Goal: Information Seeking & Learning: Learn about a topic

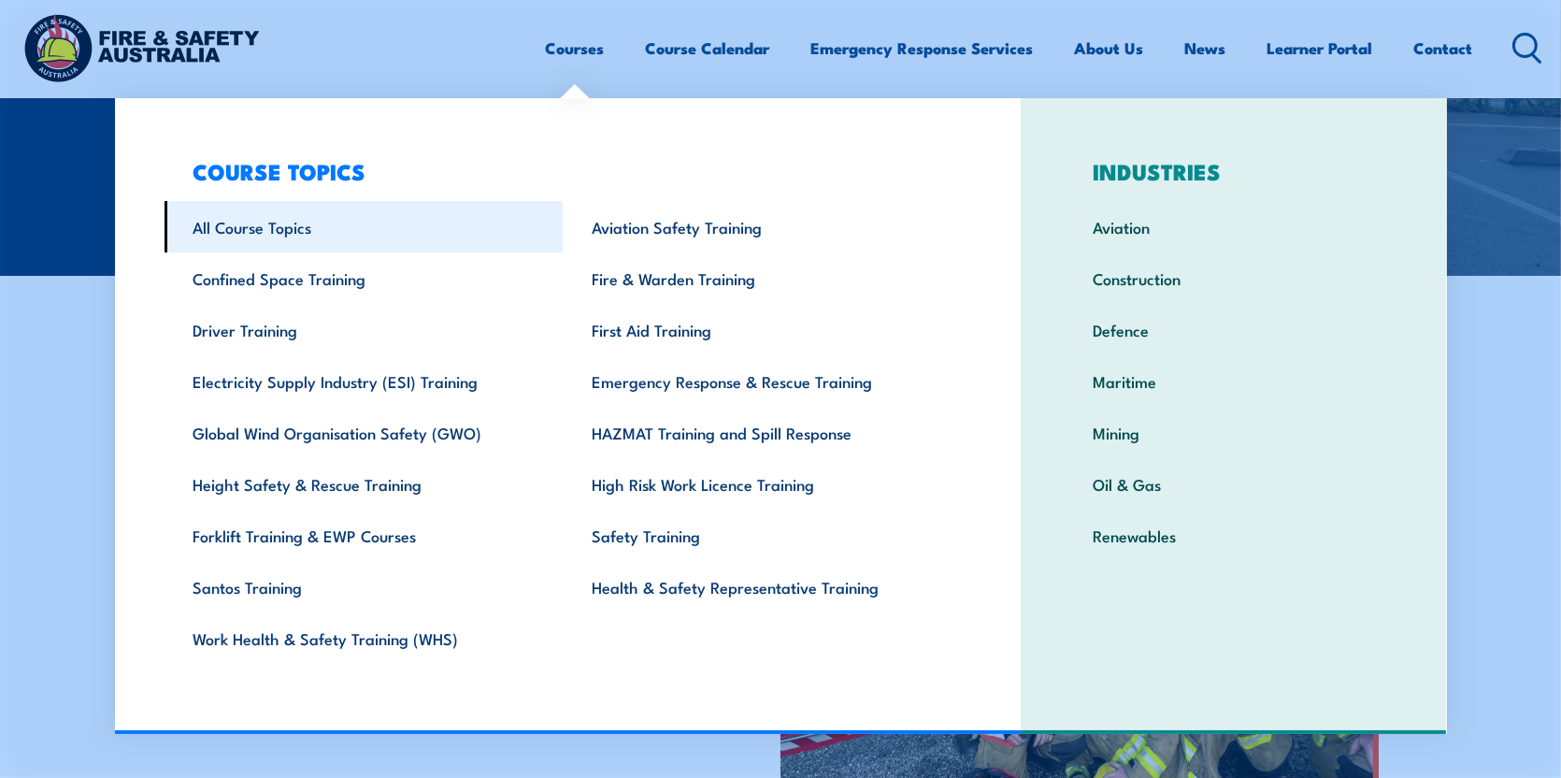
scroll to position [561, 0]
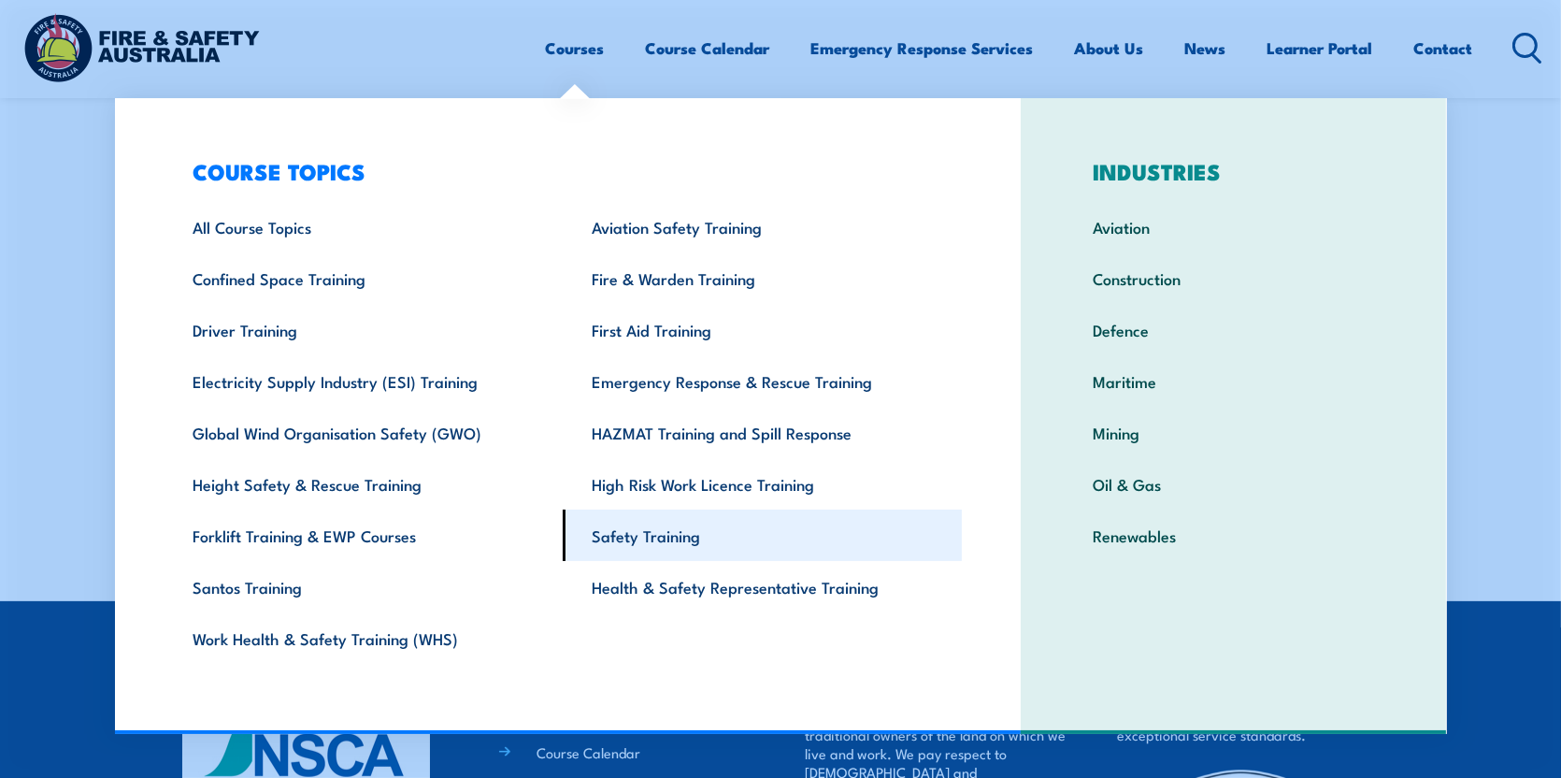
click at [725, 534] on link "Safety Training" at bounding box center [762, 534] width 399 height 51
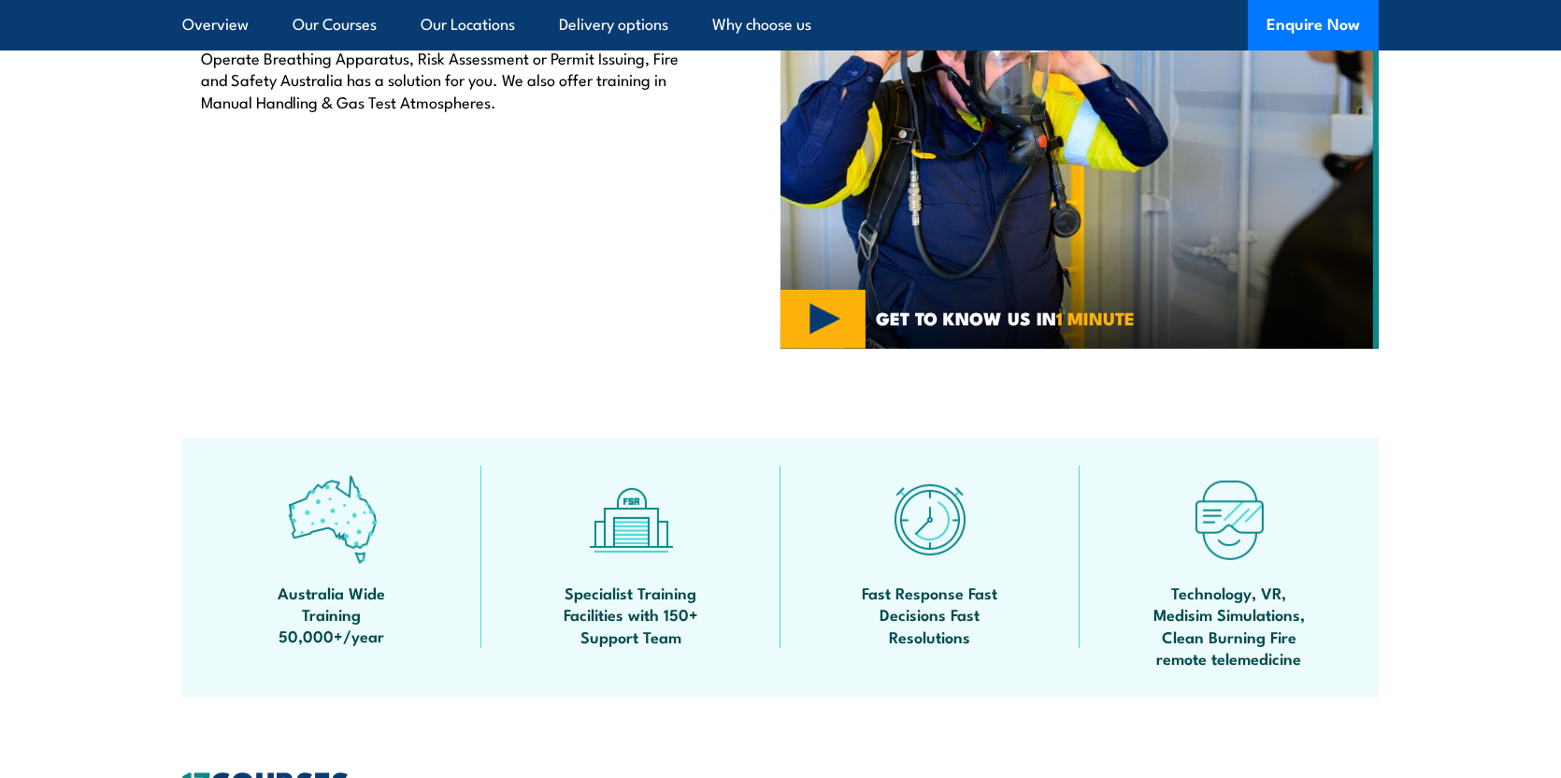
scroll to position [841, 0]
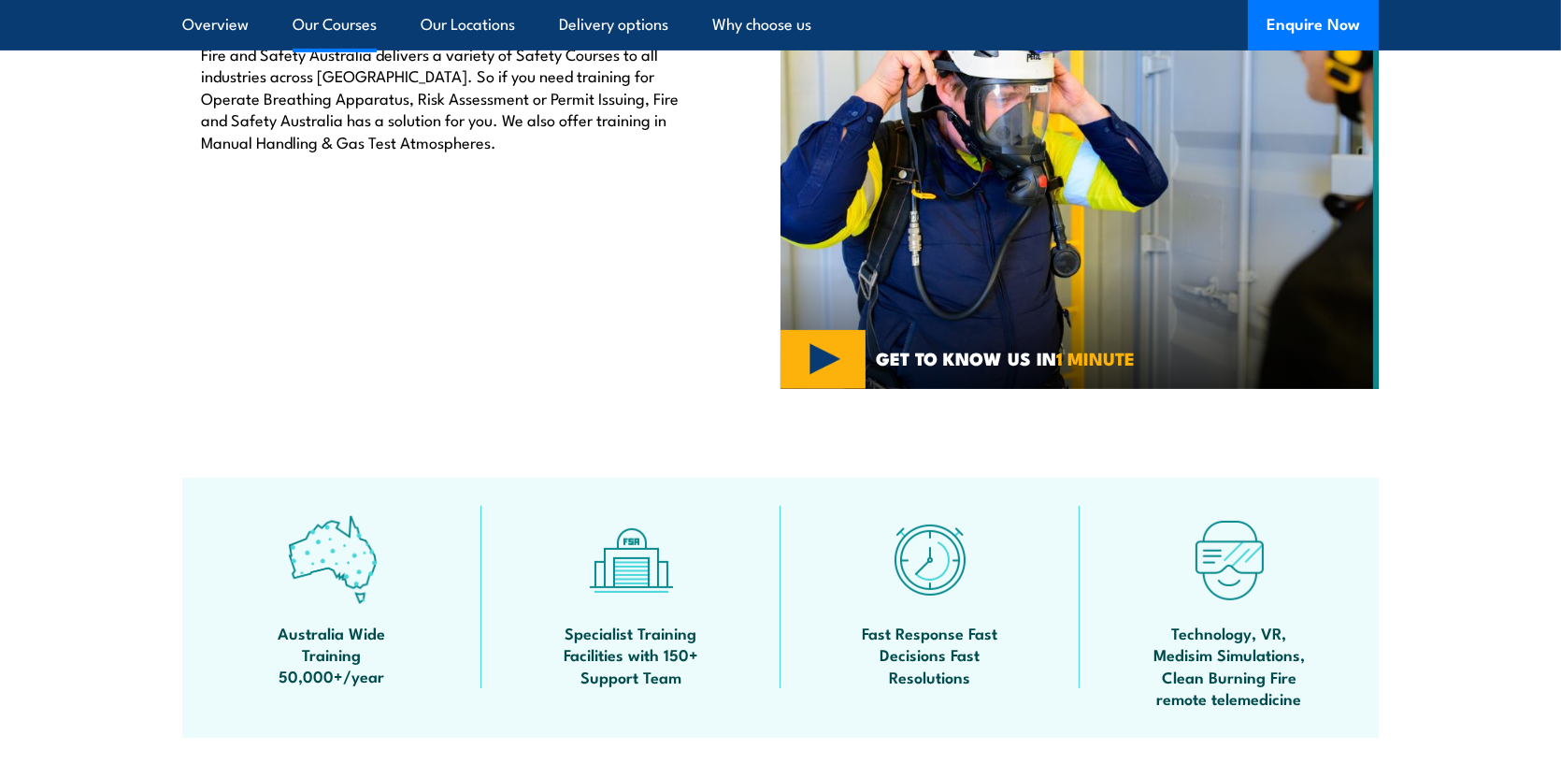
click at [338, 23] on link "Our Courses" at bounding box center [335, 25] width 84 height 50
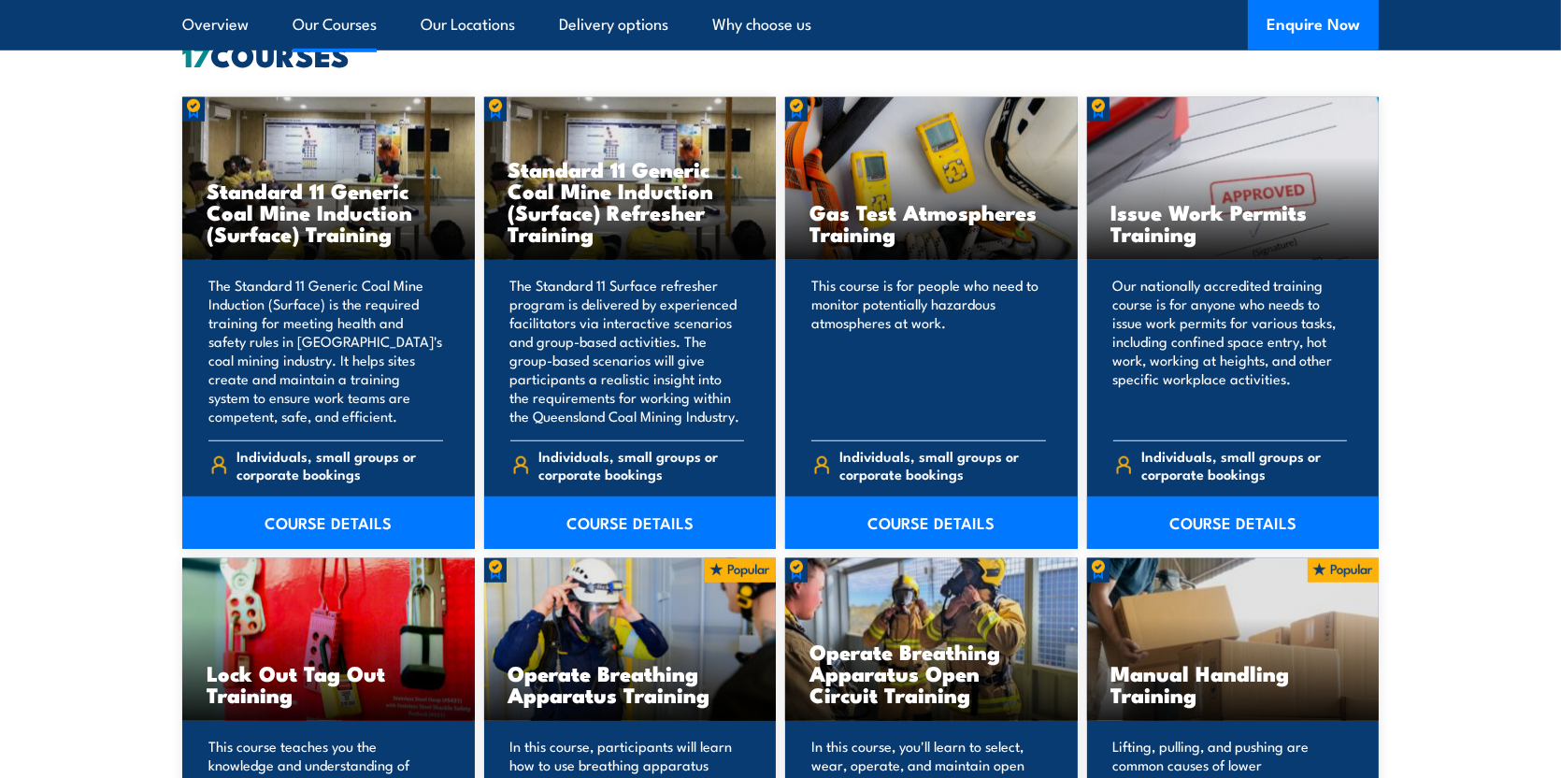
scroll to position [1648, 0]
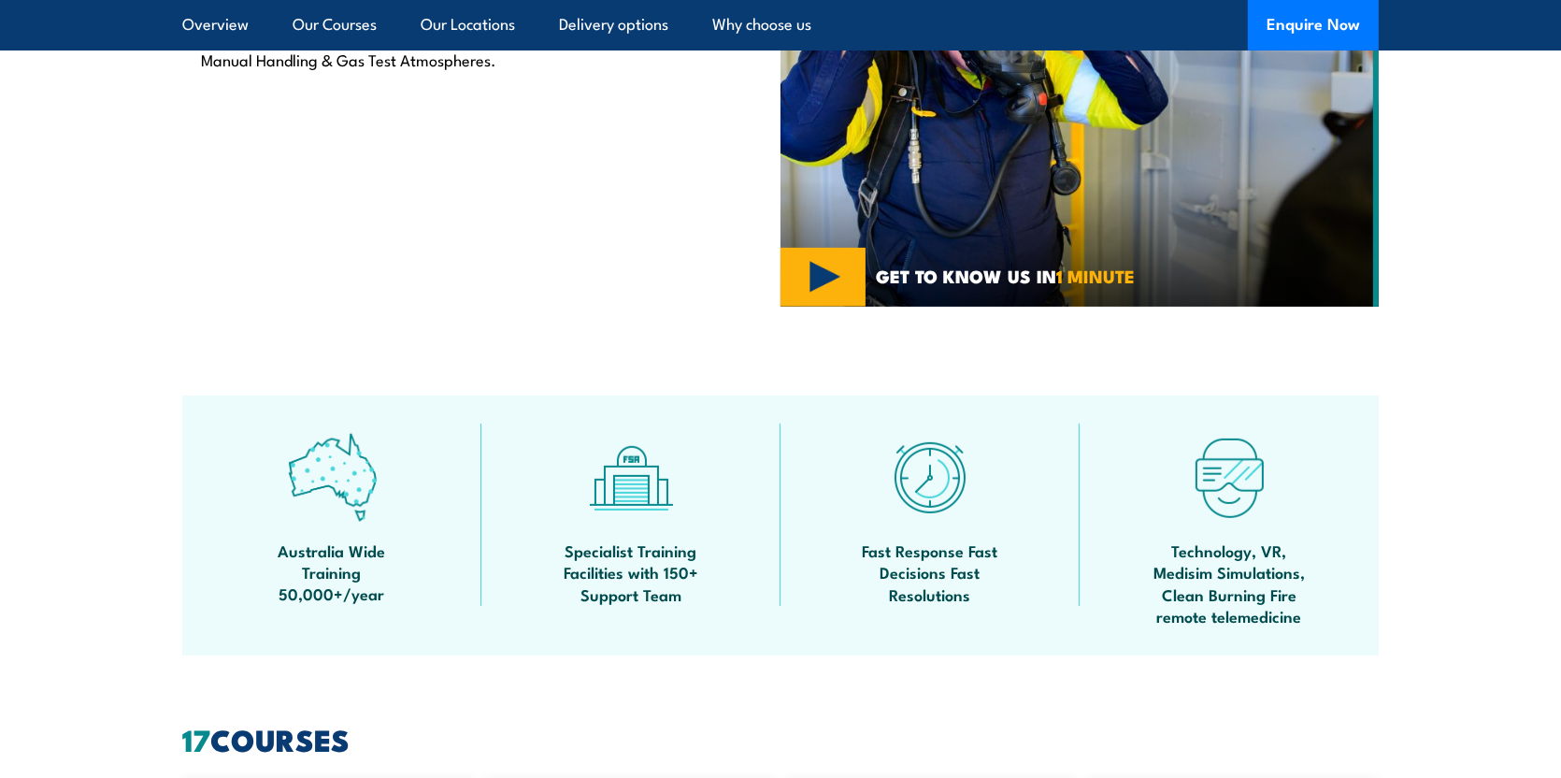
scroll to position [918, 0]
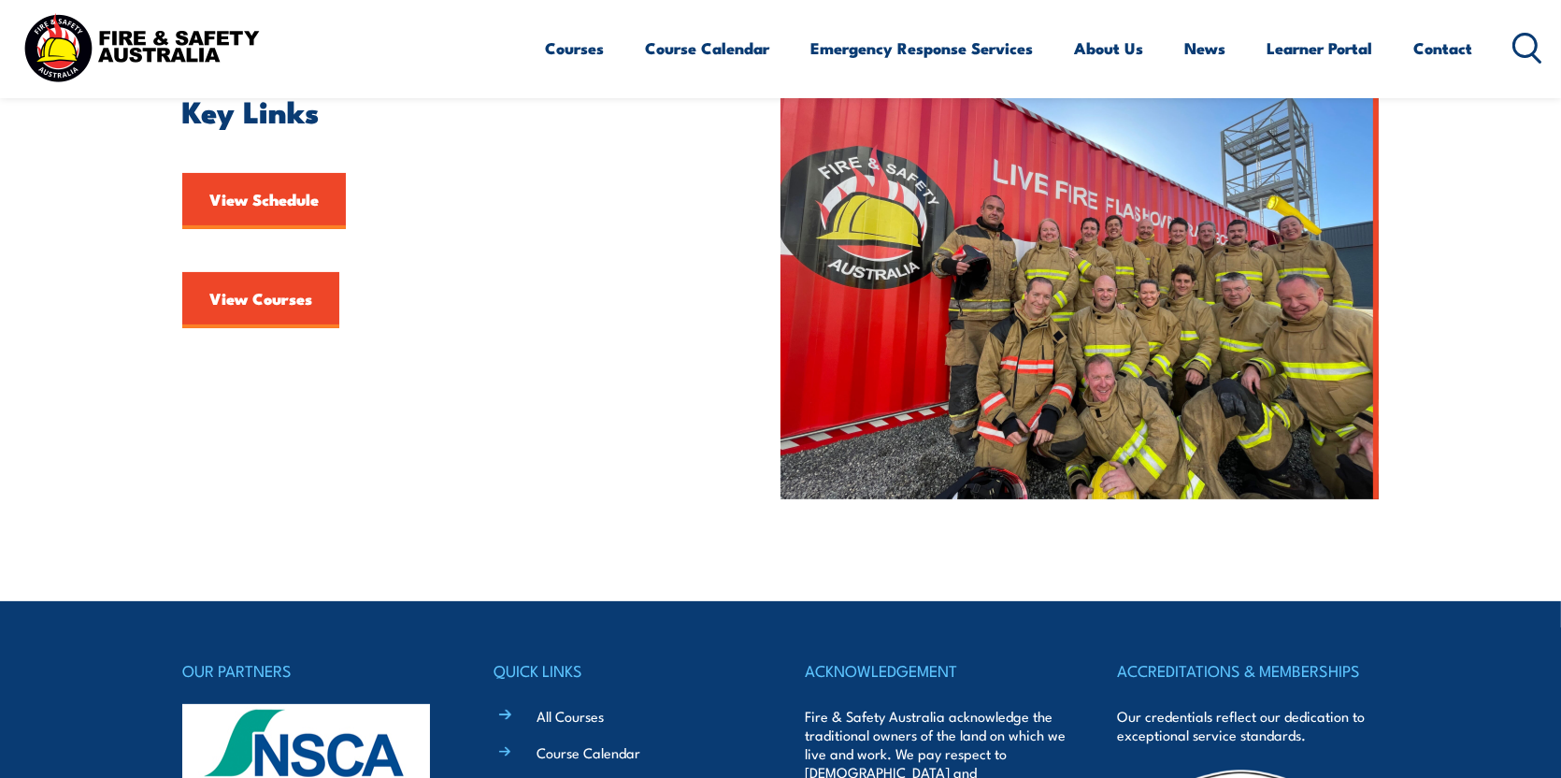
scroll to position [467, 0]
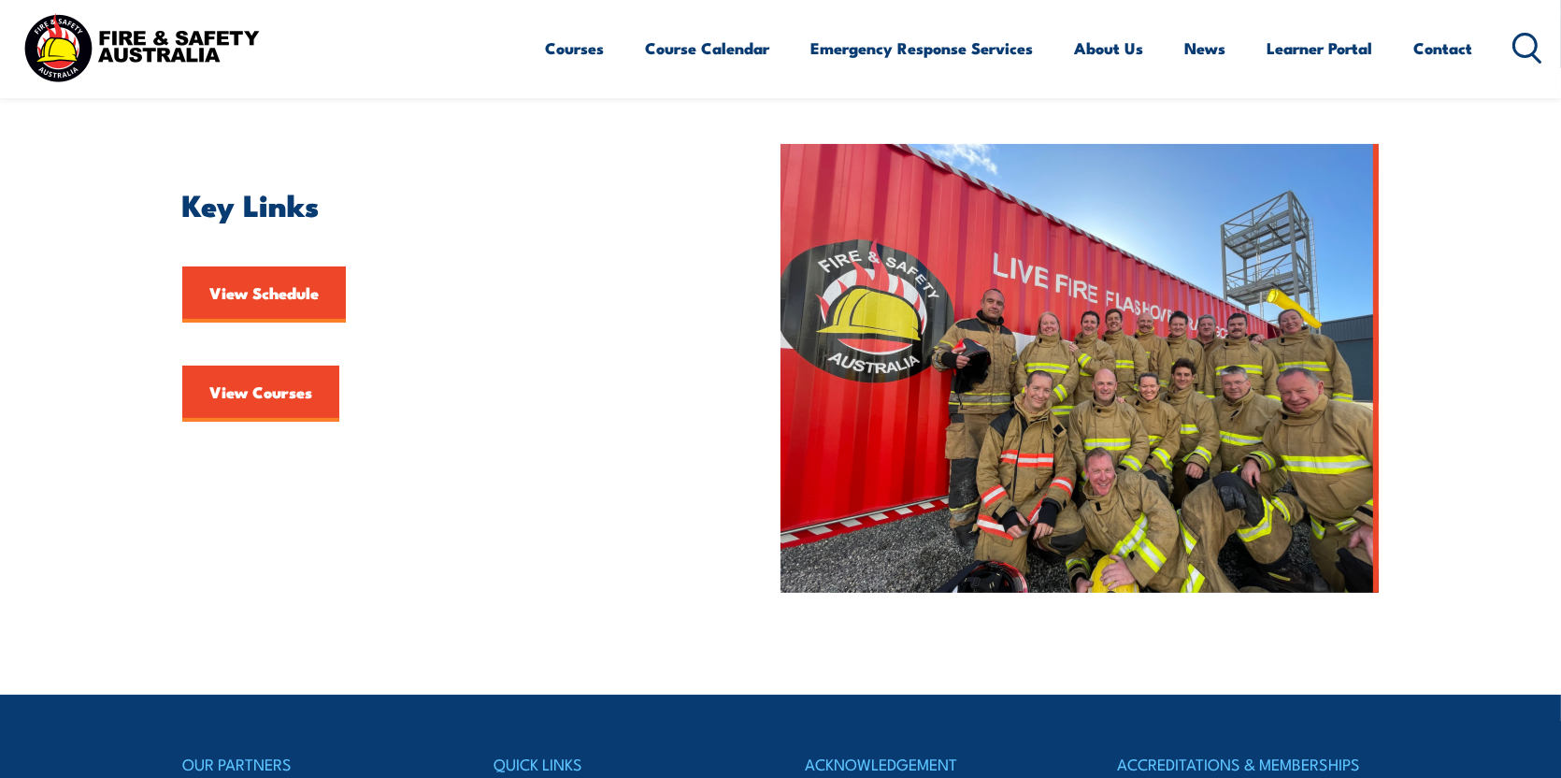
click at [1533, 37] on circle at bounding box center [1525, 45] width 22 height 22
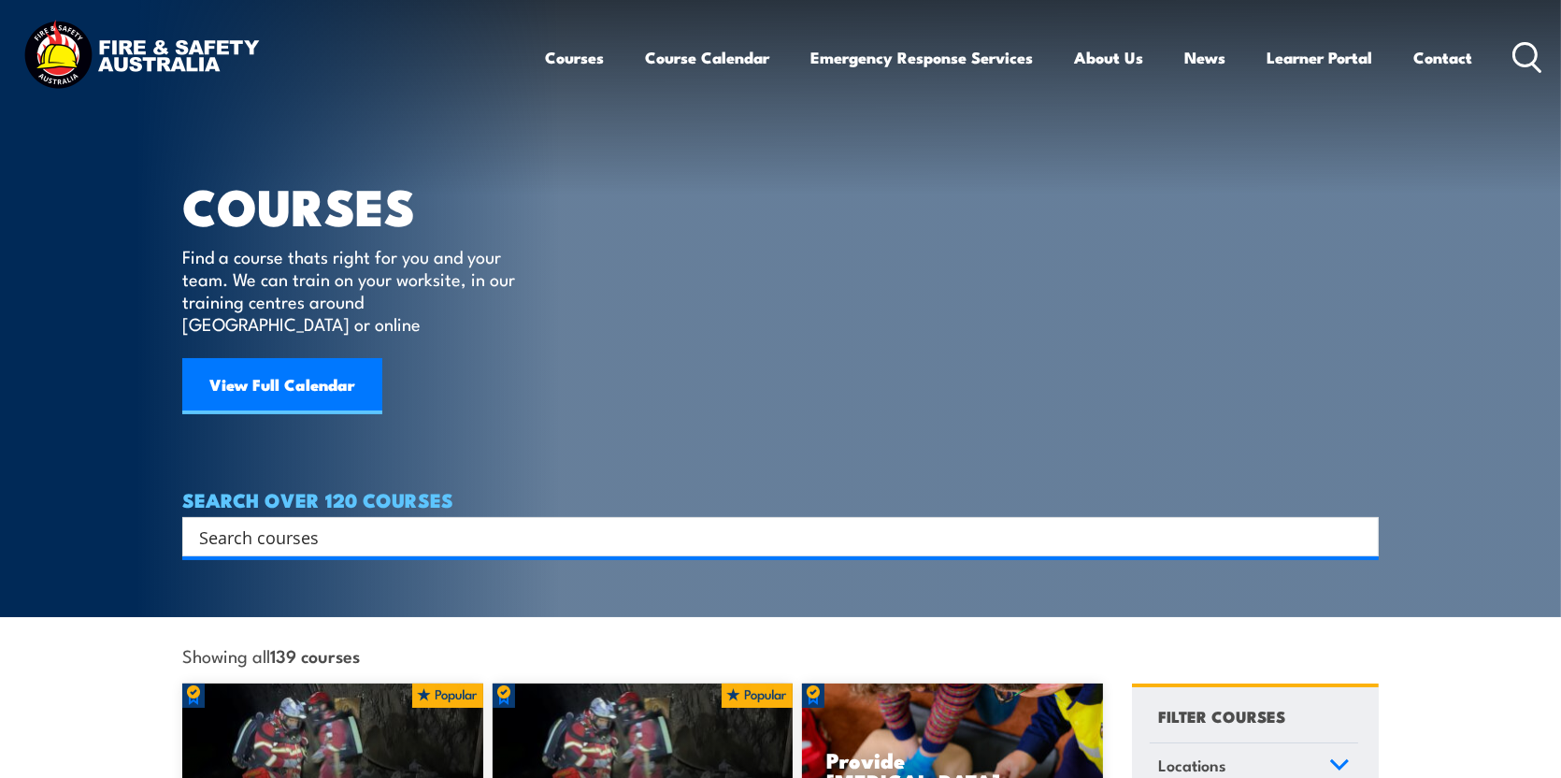
click at [216, 525] on input "Search input" at bounding box center [768, 536] width 1138 height 28
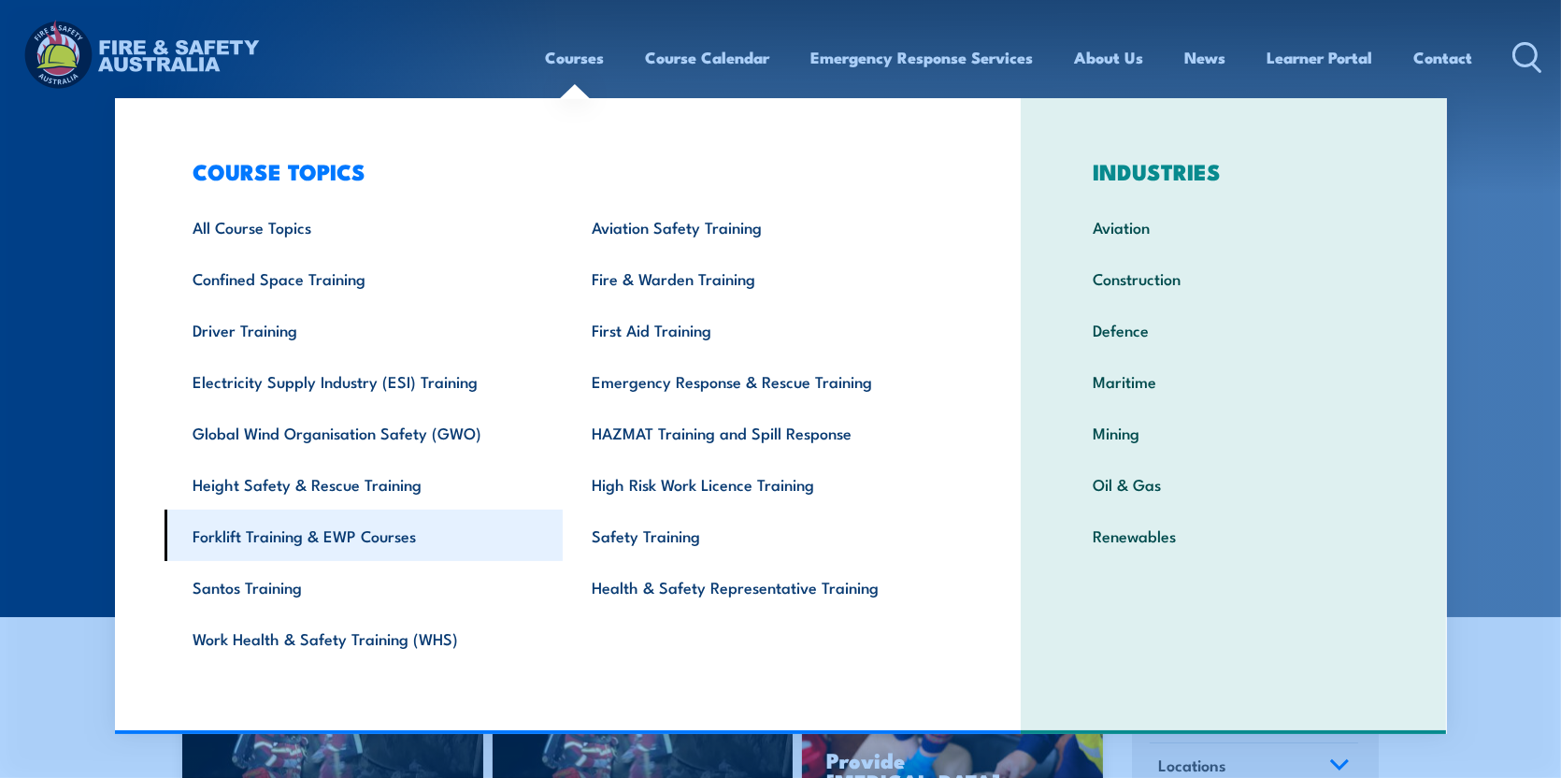
click at [375, 530] on link "Forklift Training & EWP Courses" at bounding box center [363, 534] width 399 height 51
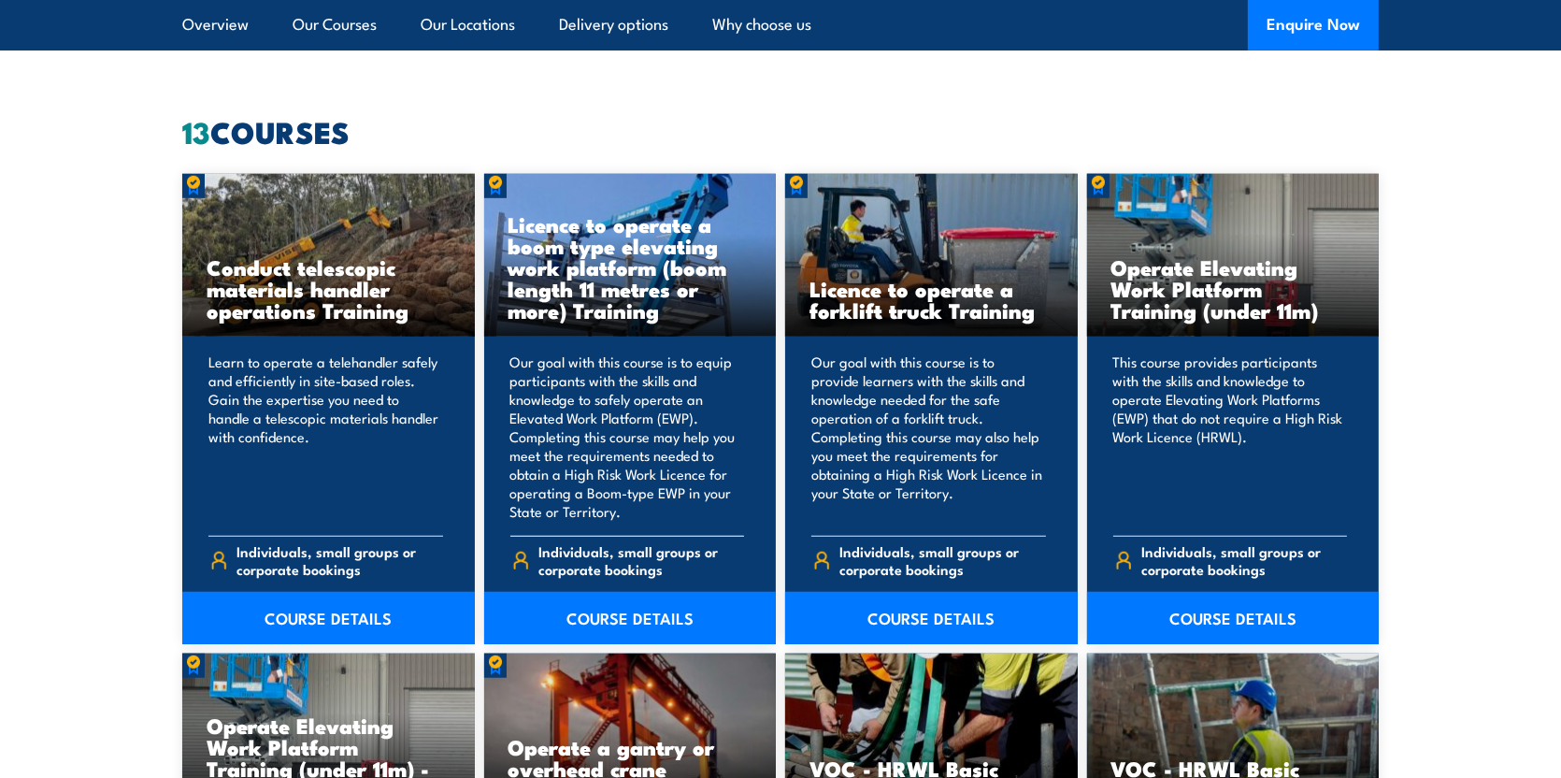
scroll to position [1589, 0]
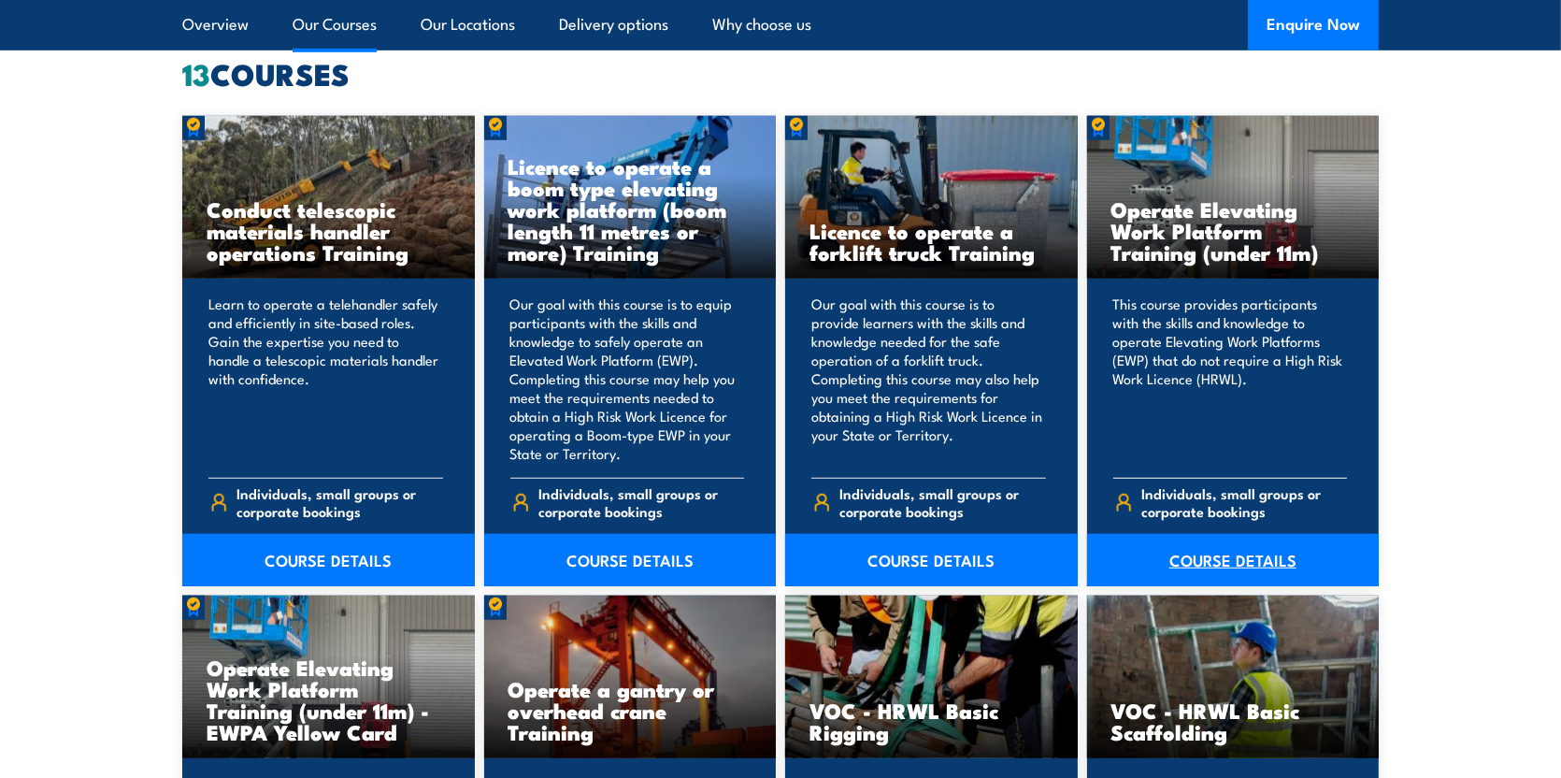
click at [1262, 560] on link "COURSE DETAILS" at bounding box center [1233, 560] width 293 height 52
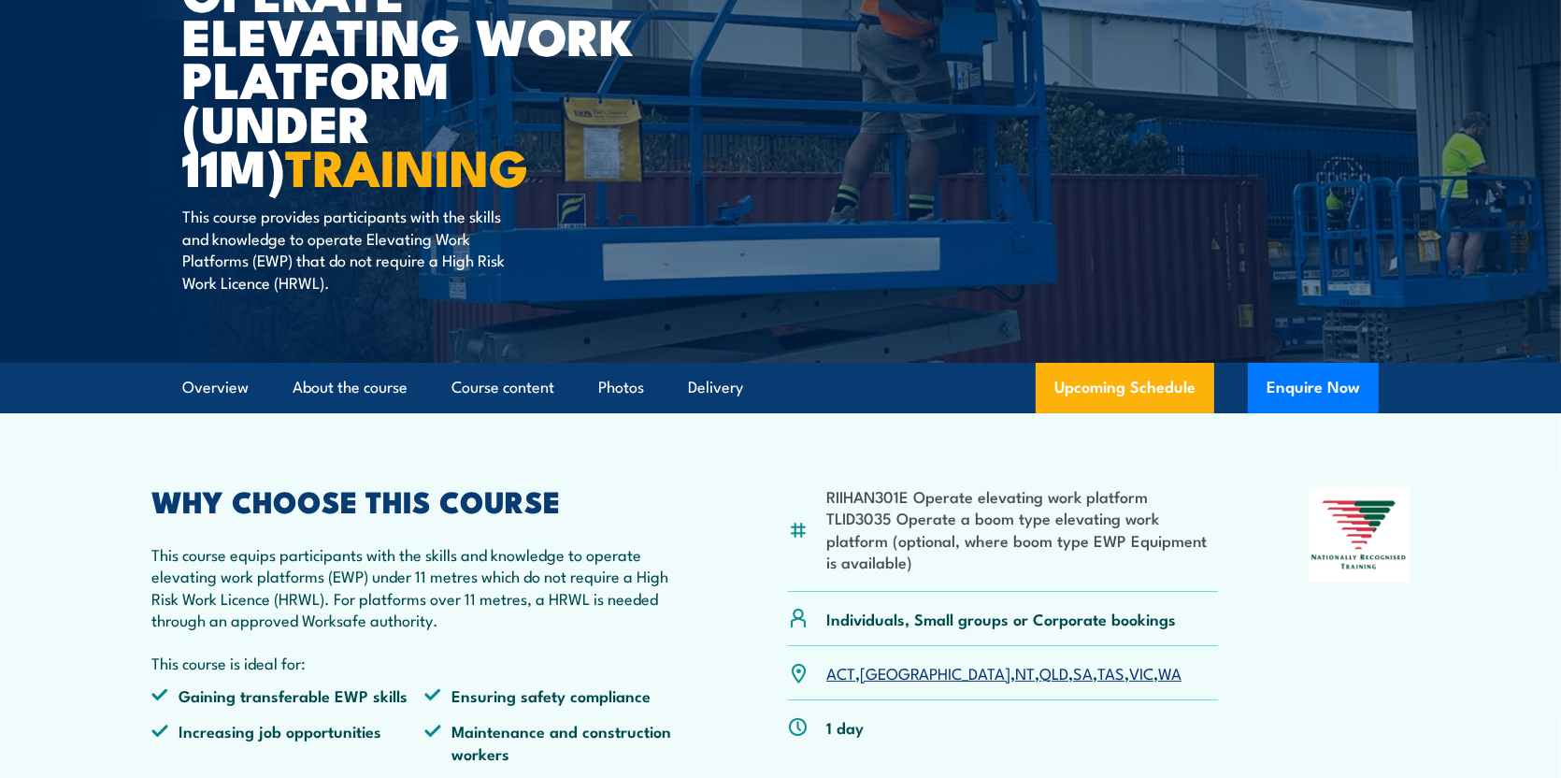
scroll to position [280, 0]
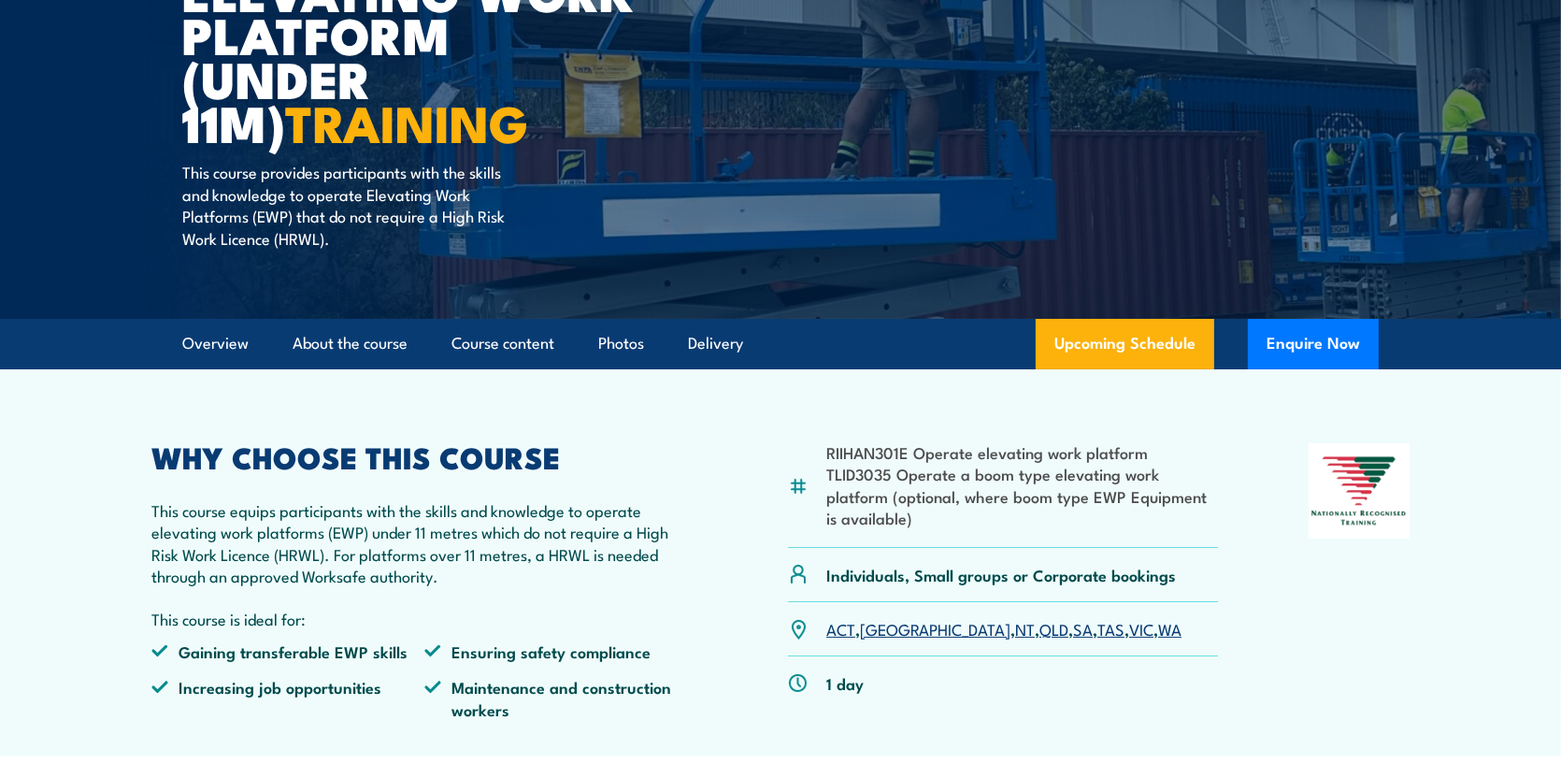
click at [878, 632] on link "[GEOGRAPHIC_DATA]" at bounding box center [935, 628] width 150 height 22
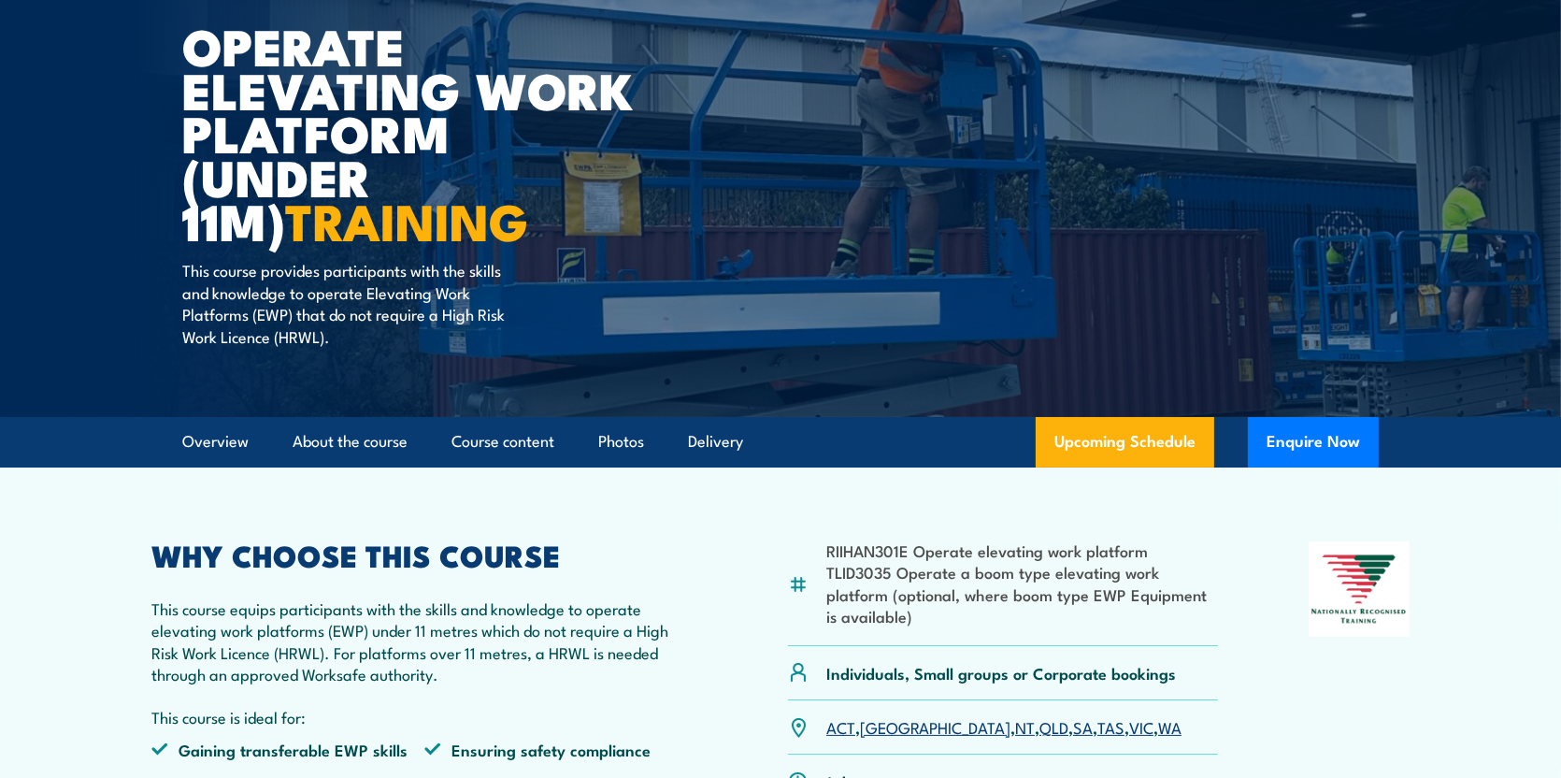
scroll to position [187, 0]
